Goal: Information Seeking & Learning: Learn about a topic

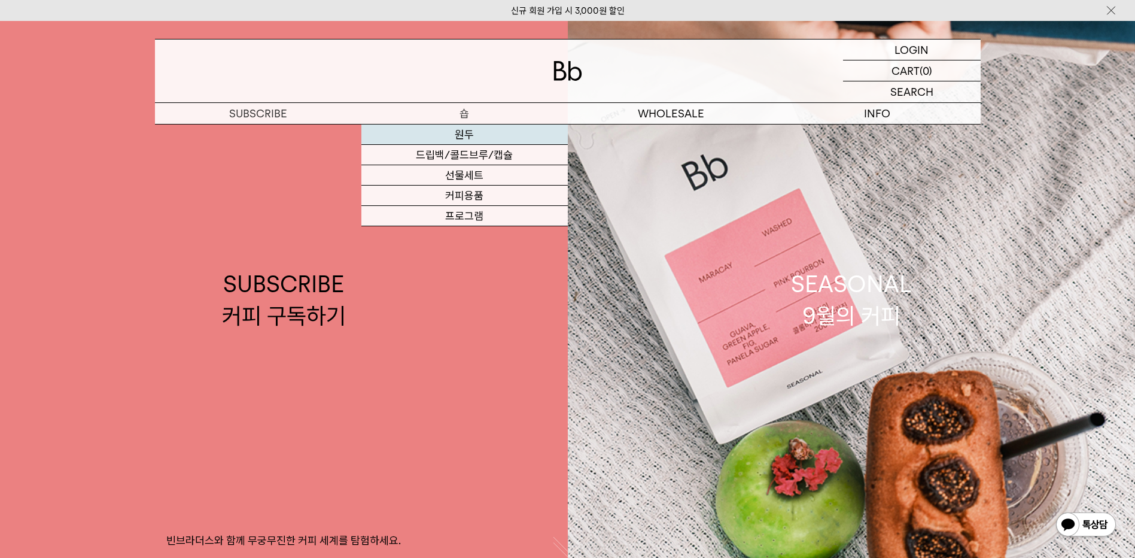
click at [465, 135] on link "원두" at bounding box center [464, 134] width 206 height 20
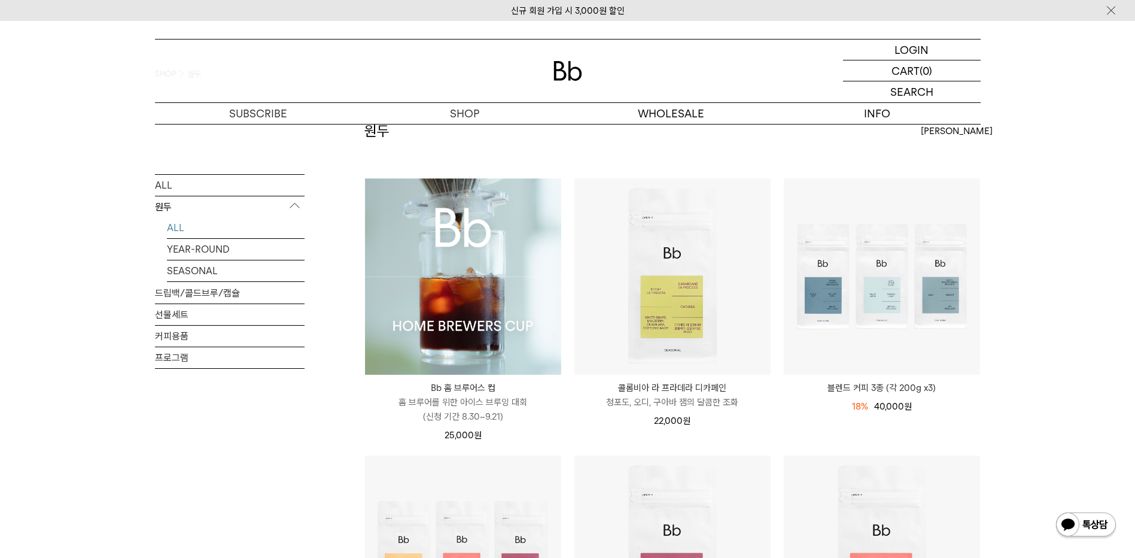
scroll to position [100, 0]
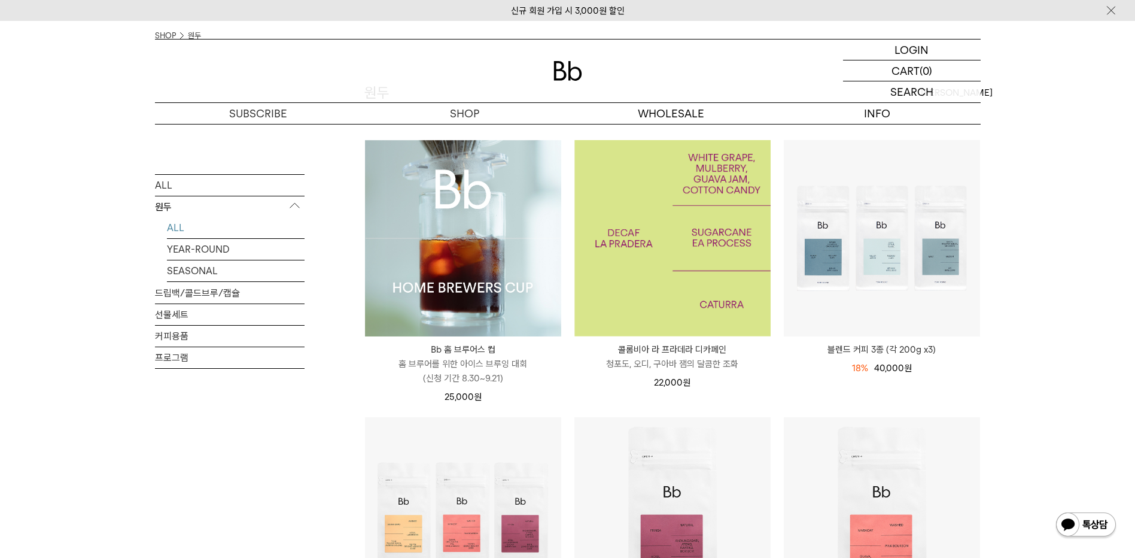
click at [677, 256] on img at bounding box center [672, 238] width 196 height 196
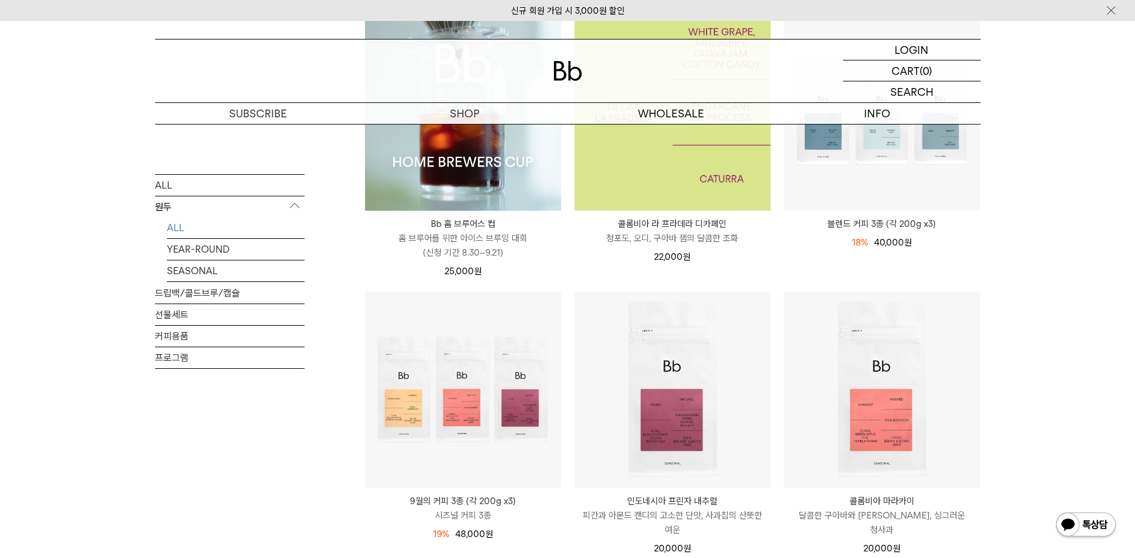
scroll to position [299, 0]
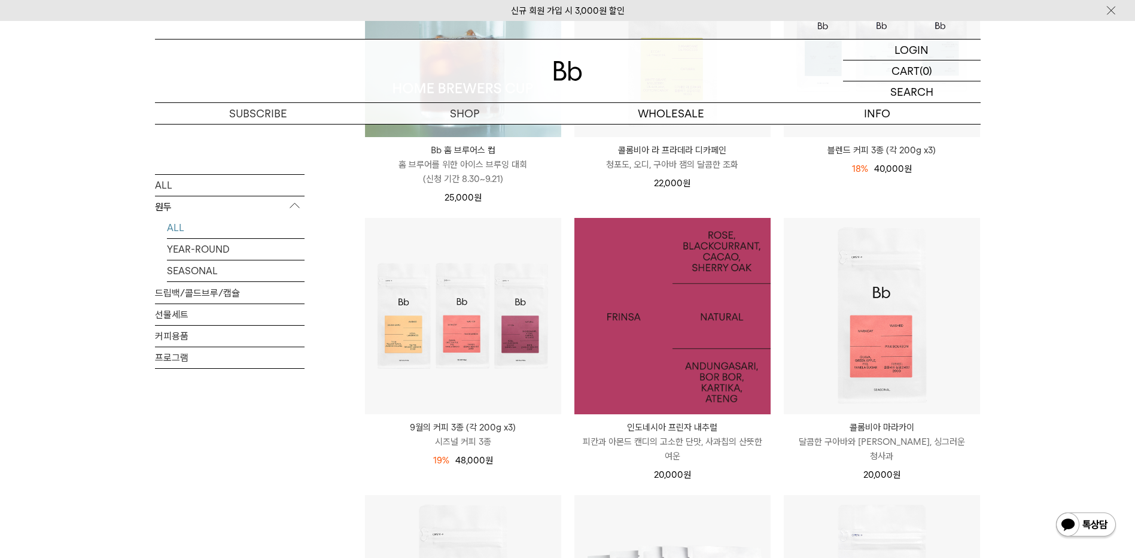
click at [672, 376] on img at bounding box center [672, 316] width 196 height 196
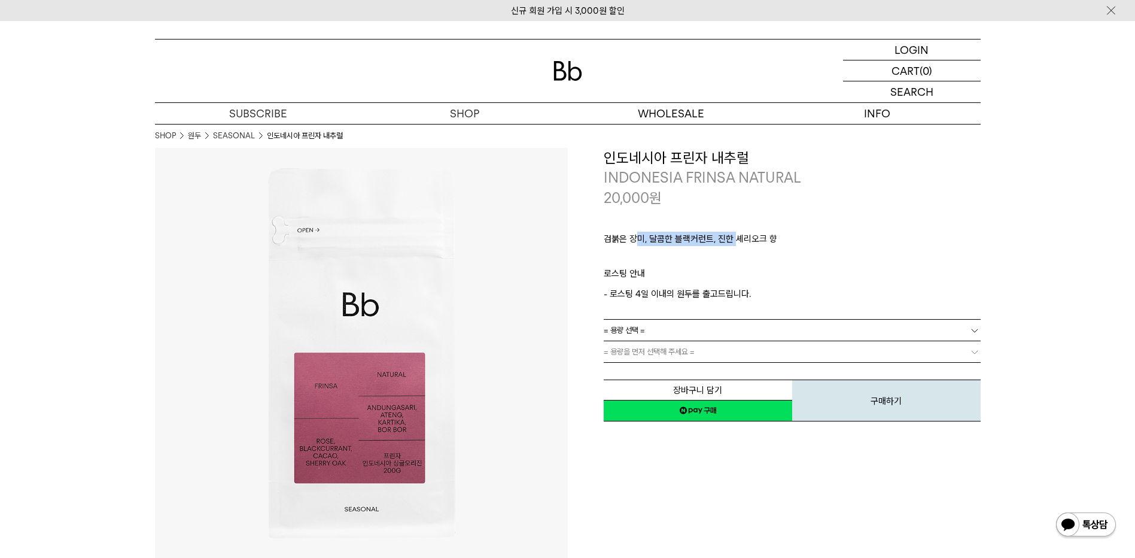
drag, startPoint x: 634, startPoint y: 242, endPoint x: 736, endPoint y: 237, distance: 103.0
click at [736, 237] on p "검붉은 장미, 달콤한 블랙커런트, 진한 셰리오크 향" at bounding box center [792, 242] width 377 height 20
drag, startPoint x: 736, startPoint y: 237, endPoint x: 696, endPoint y: 258, distance: 45.8
click at [696, 258] on p "ㅤ" at bounding box center [792, 259] width 377 height 14
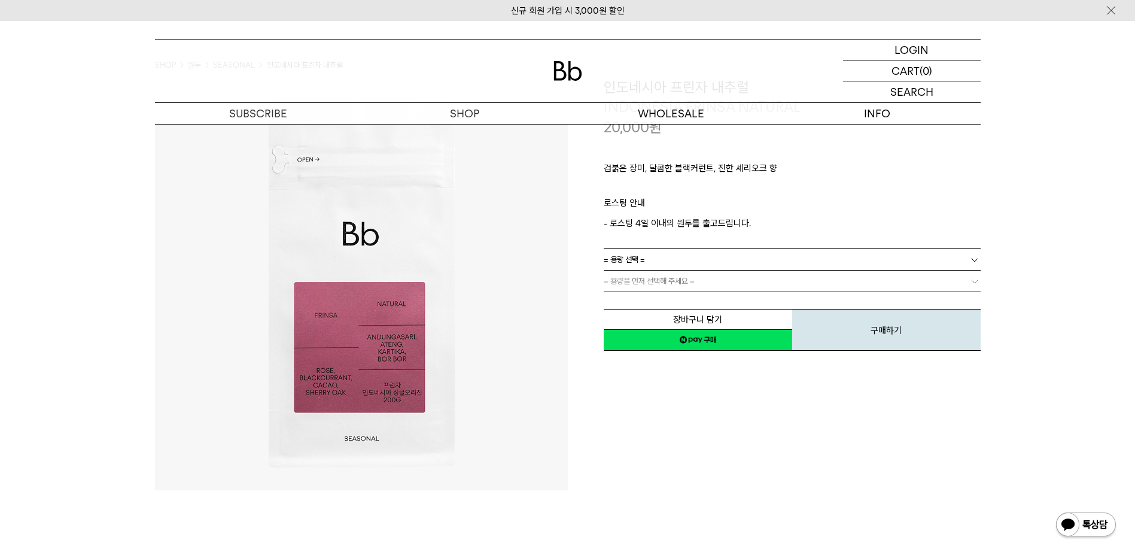
scroll to position [100, 0]
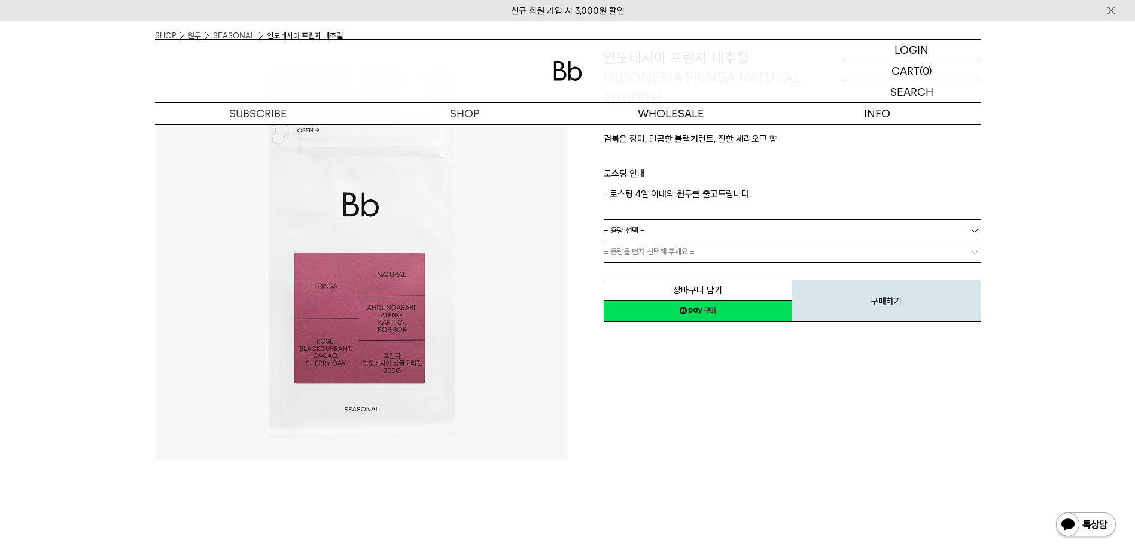
click at [647, 225] on link "= 용량 선택 =" at bounding box center [792, 230] width 377 height 21
click at [643, 272] on li "600g" at bounding box center [798, 274] width 365 height 22
click at [693, 255] on link "= 분쇄도 선택 =" at bounding box center [792, 251] width 377 height 21
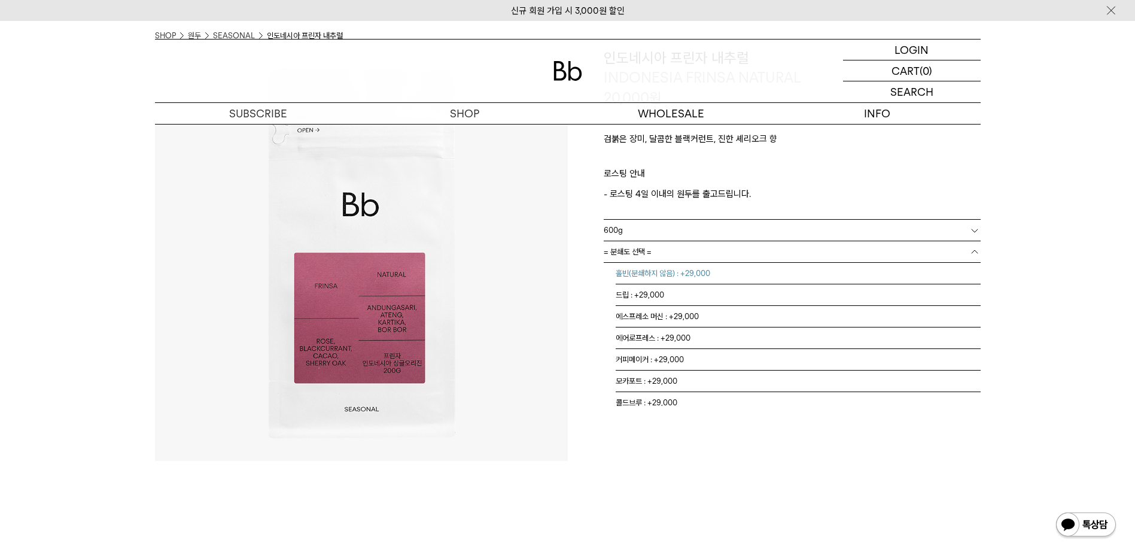
click at [710, 274] on li "홀빈(분쇄하지 않음) : +29,000" at bounding box center [798, 274] width 365 height 22
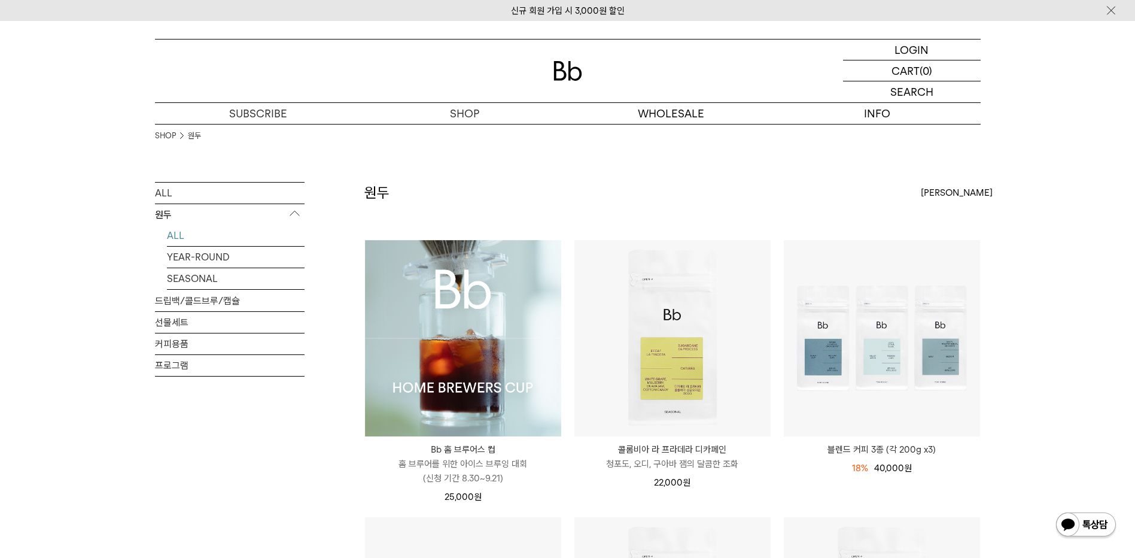
click at [483, 316] on img at bounding box center [463, 338] width 196 height 196
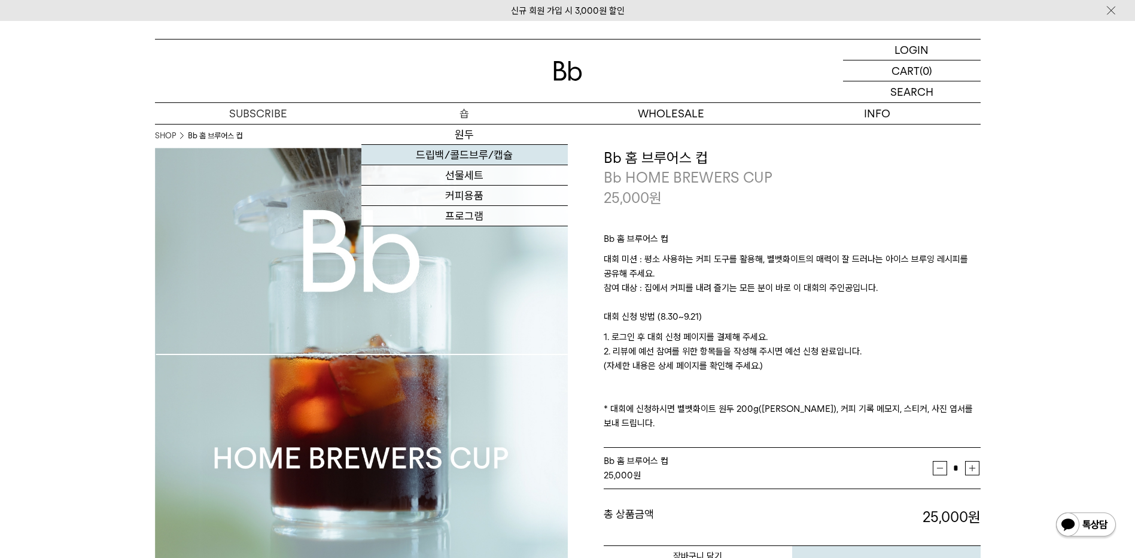
click at [479, 158] on link "드립백/콜드브루/캡슐" at bounding box center [464, 155] width 206 height 20
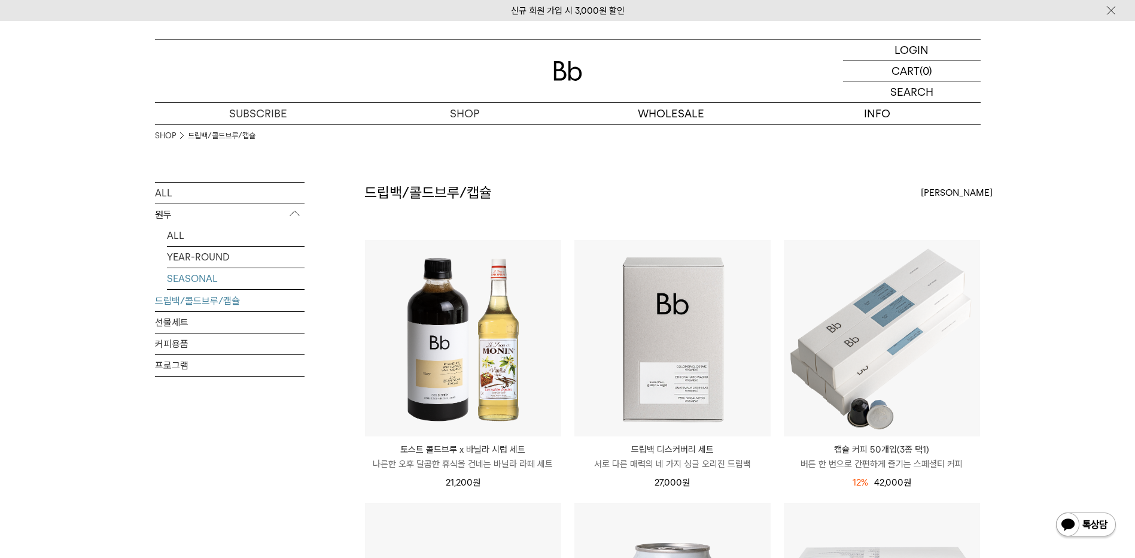
click at [185, 273] on link "SEASONAL" at bounding box center [236, 278] width 138 height 21
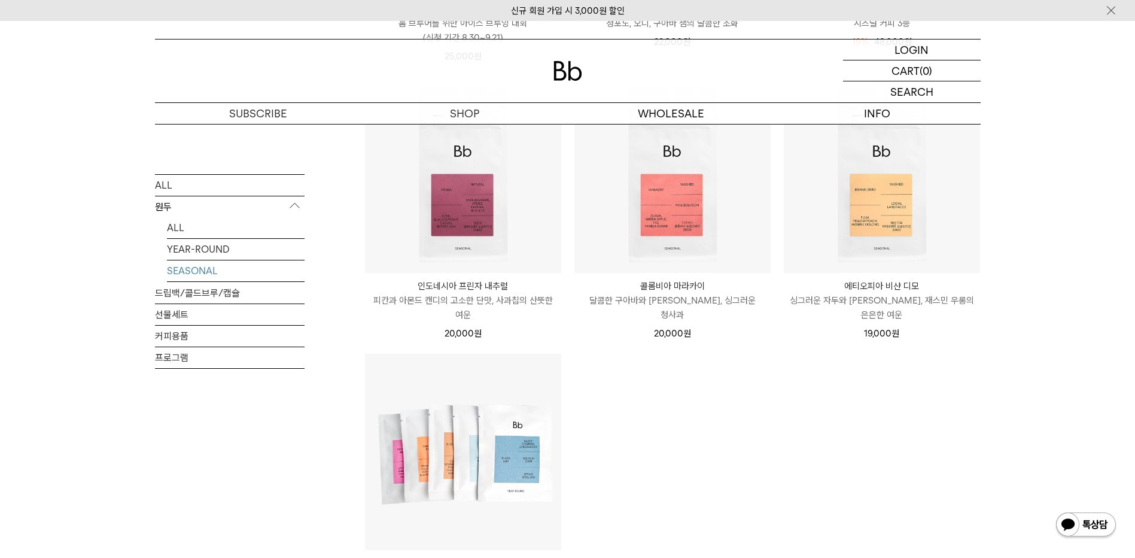
scroll to position [399, 0]
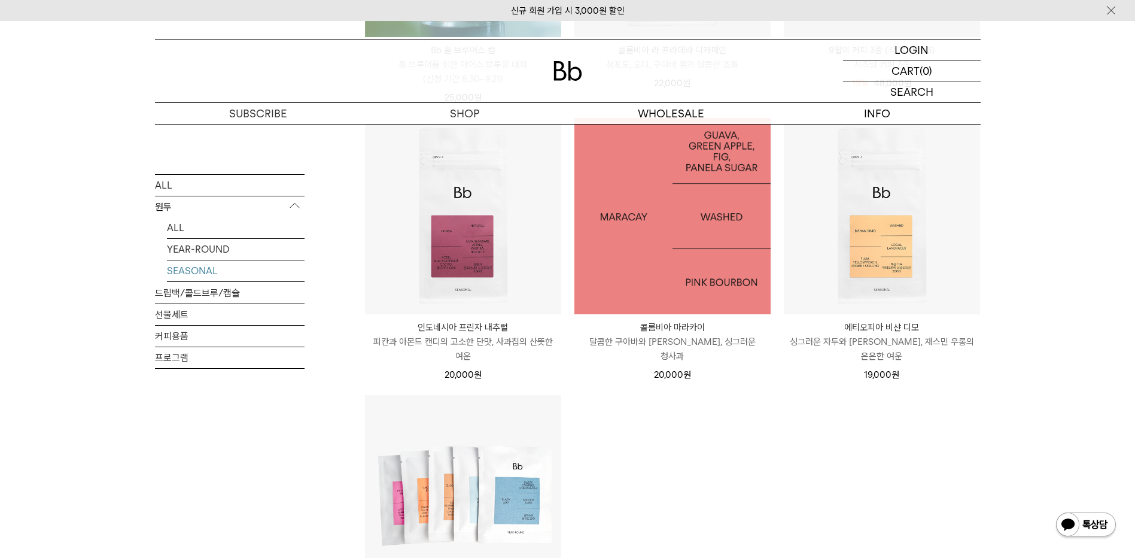
click at [702, 265] on img at bounding box center [672, 216] width 196 height 196
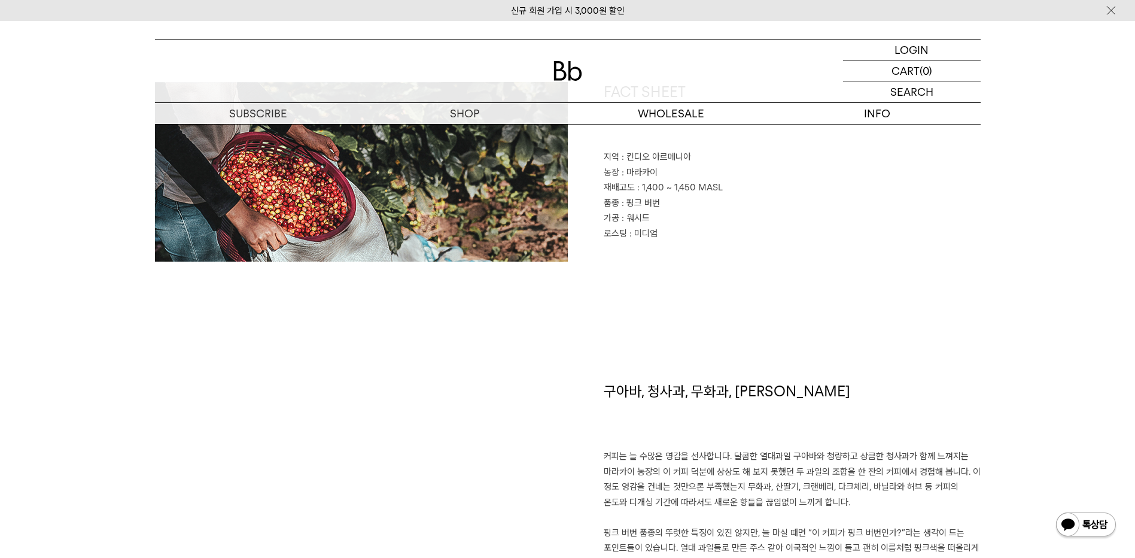
scroll to position [797, 0]
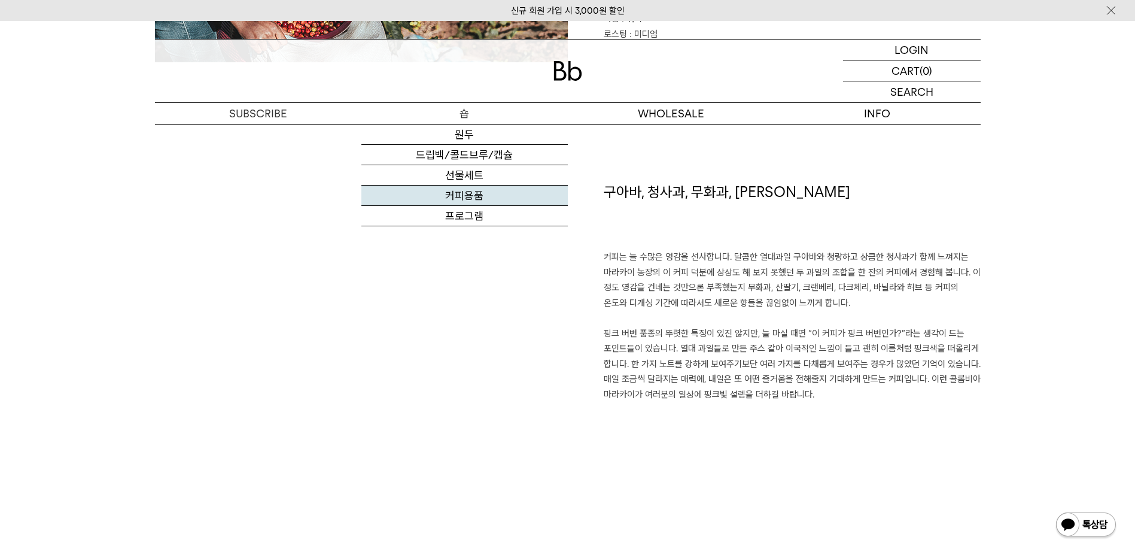
click at [485, 194] on link "커피용품" at bounding box center [464, 195] width 206 height 20
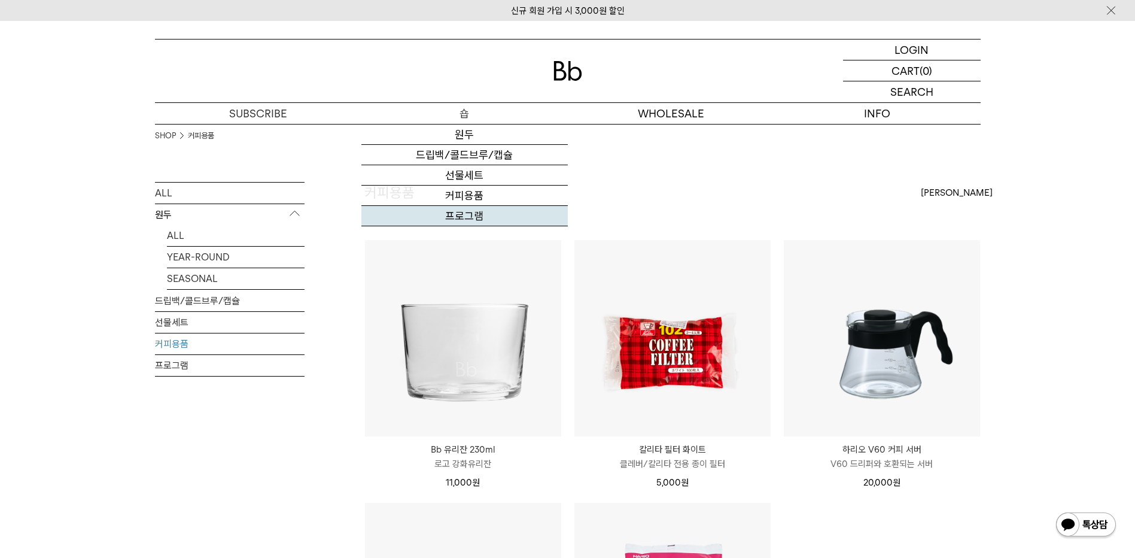
click at [470, 210] on link "프로그램" at bounding box center [464, 216] width 206 height 20
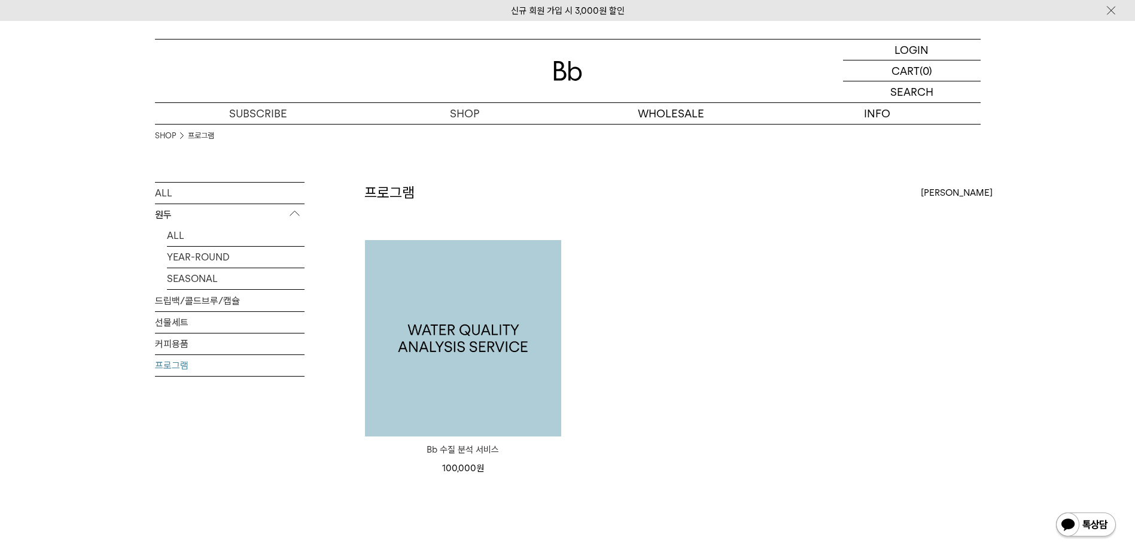
click at [536, 343] on img at bounding box center [463, 338] width 196 height 196
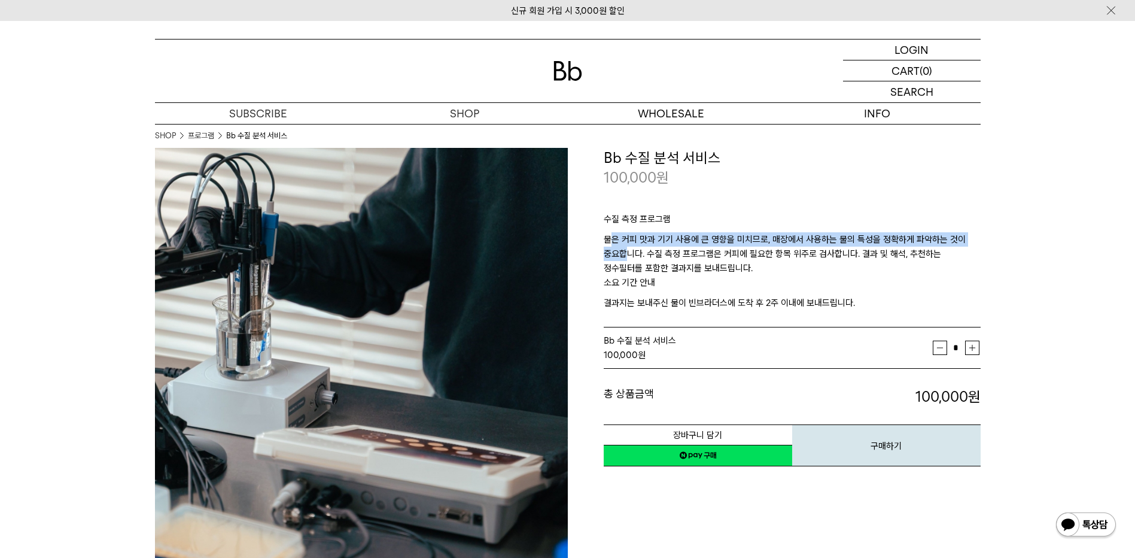
drag, startPoint x: 613, startPoint y: 245, endPoint x: 686, endPoint y: 278, distance: 80.4
click at [686, 278] on div "수질 측정 프로그램 물은 커피 맛과 기기 사용에 큰 영향을 미치므로, 매장에서 사용하는 물의 특성을 정확하게 파악하는 것이 중요합니다. 수질 …" at bounding box center [792, 258] width 377 height 140
drag, startPoint x: 686, startPoint y: 278, endPoint x: 760, endPoint y: 305, distance: 78.6
click at [760, 305] on p "결과지는 보내주신 물이 빈브라더스에 도착 후 2주 이내에 보내드립니다." at bounding box center [792, 303] width 377 height 14
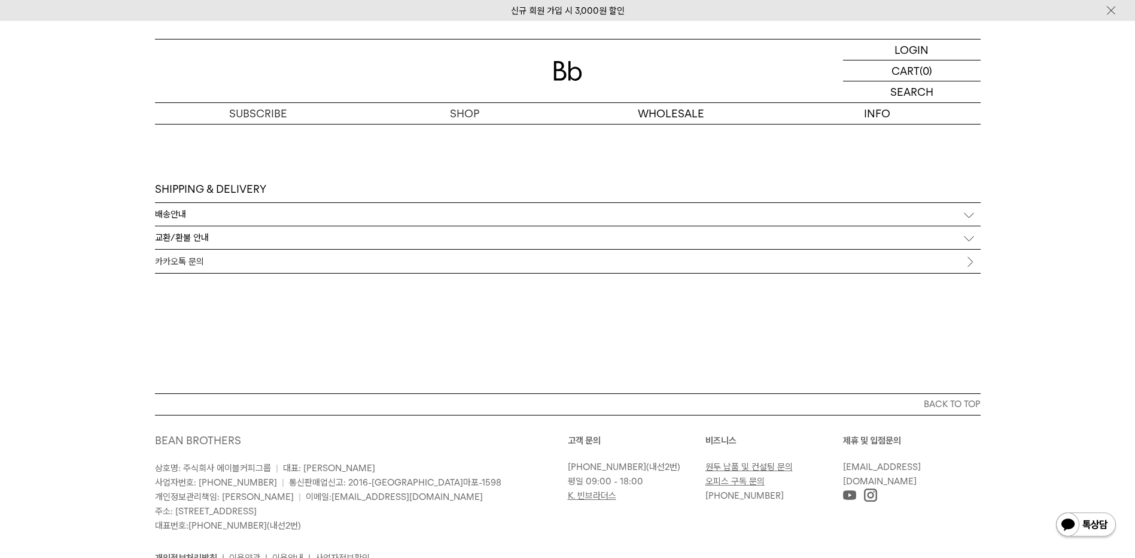
scroll to position [3168, 0]
